Goal: Task Accomplishment & Management: Use online tool/utility

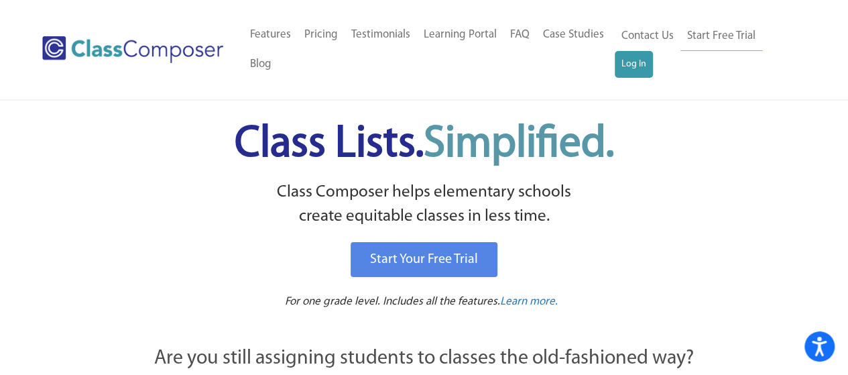
click at [652, 59] on ul "Contact Us Start Free Trial Log In" at bounding box center [705, 49] width 181 height 56
click at [649, 61] on link "Log In" at bounding box center [634, 64] width 38 height 27
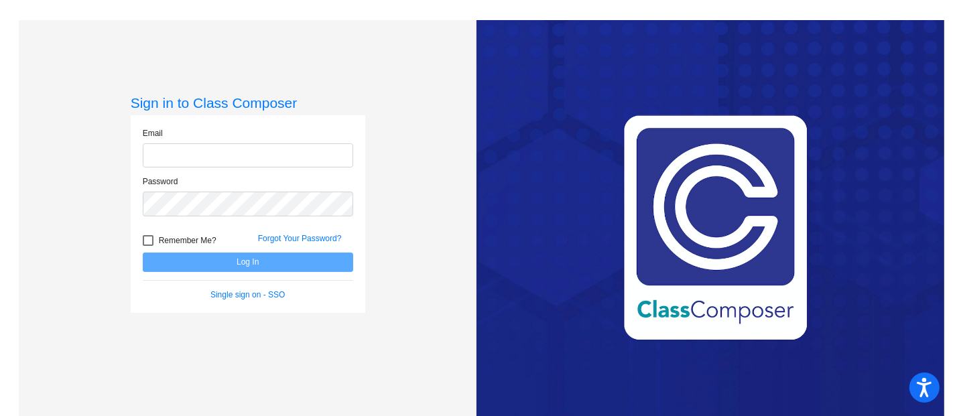
type input "[EMAIL_ADDRESS][DOMAIN_NAME]"
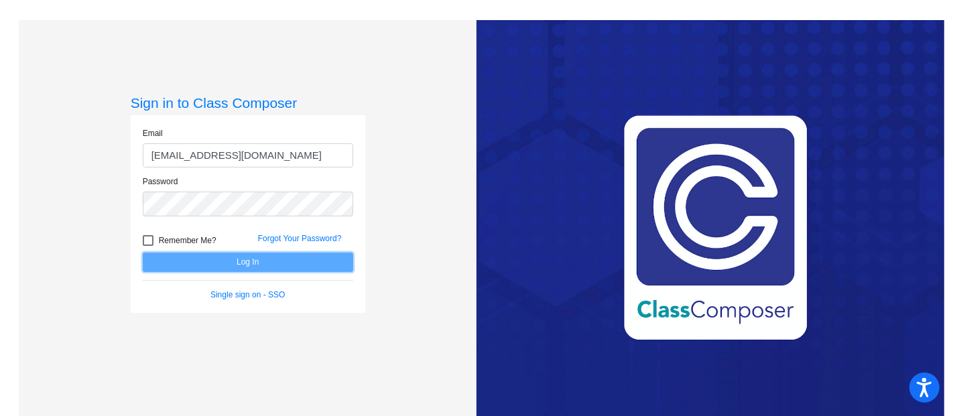
click at [273, 263] on button "Log In" at bounding box center [248, 262] width 210 height 19
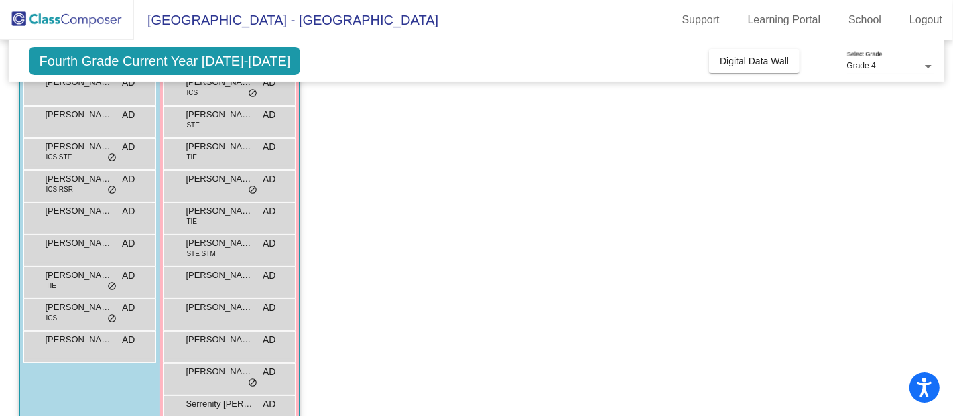
scroll to position [205, 0]
click at [82, 179] on span "[PERSON_NAME]" at bounding box center [78, 178] width 67 height 13
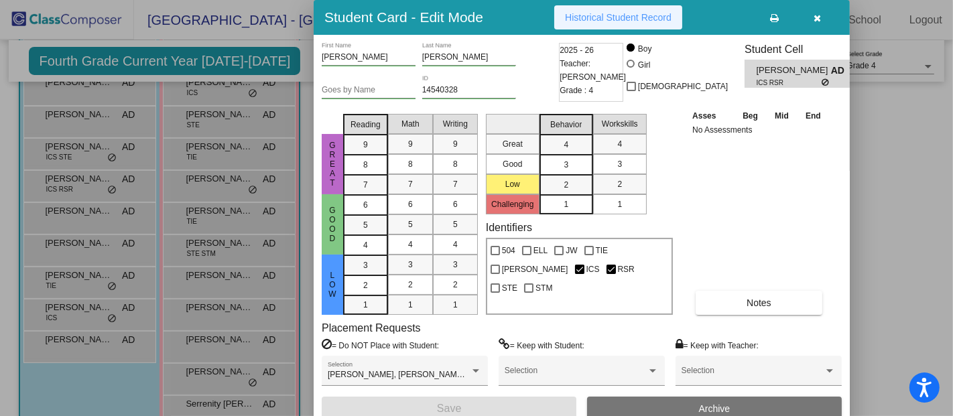
click at [602, 20] on span "Historical Student Record" at bounding box center [618, 17] width 107 height 11
